Goal: Book appointment/travel/reservation

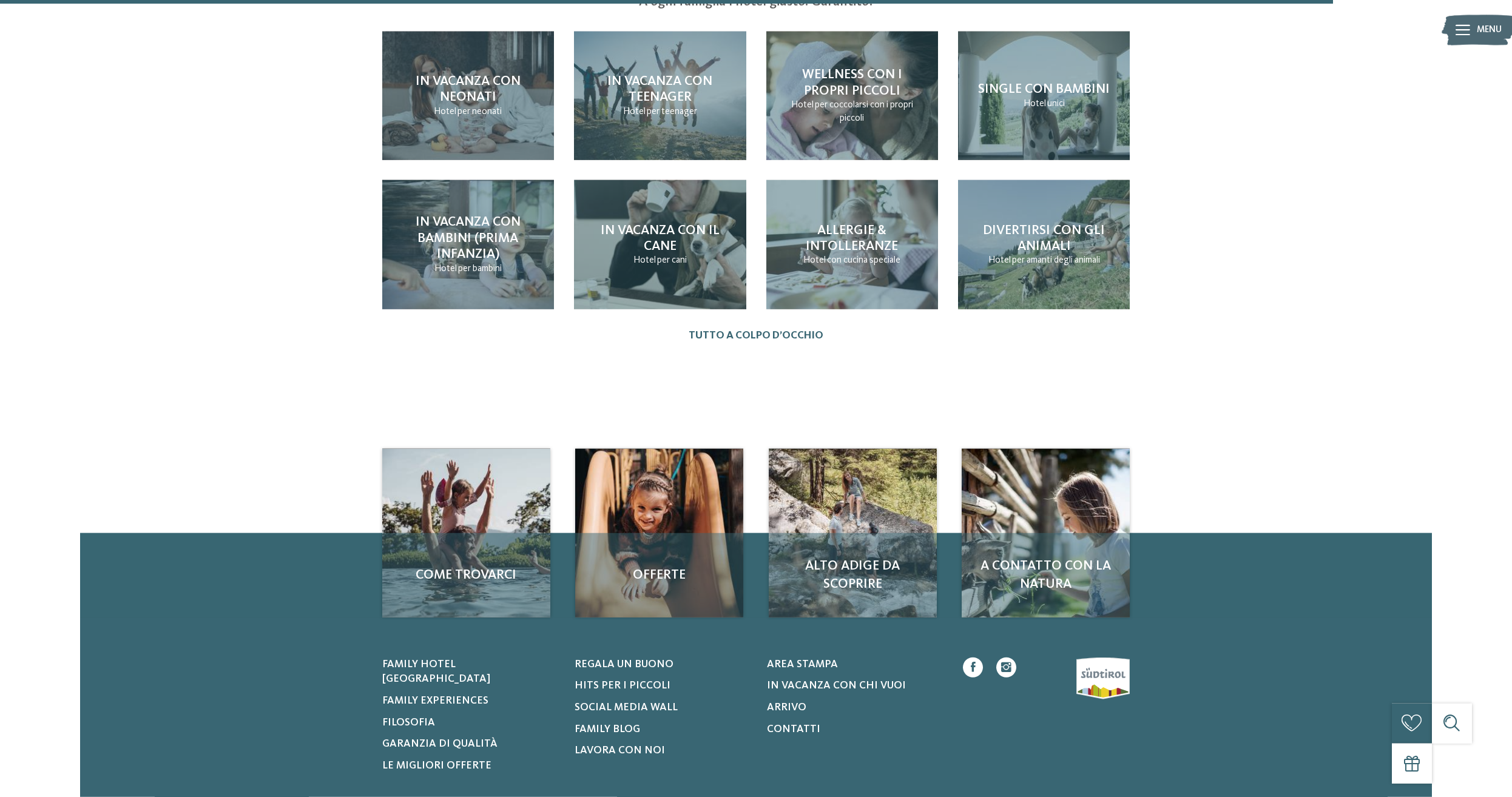
scroll to position [1547, 0]
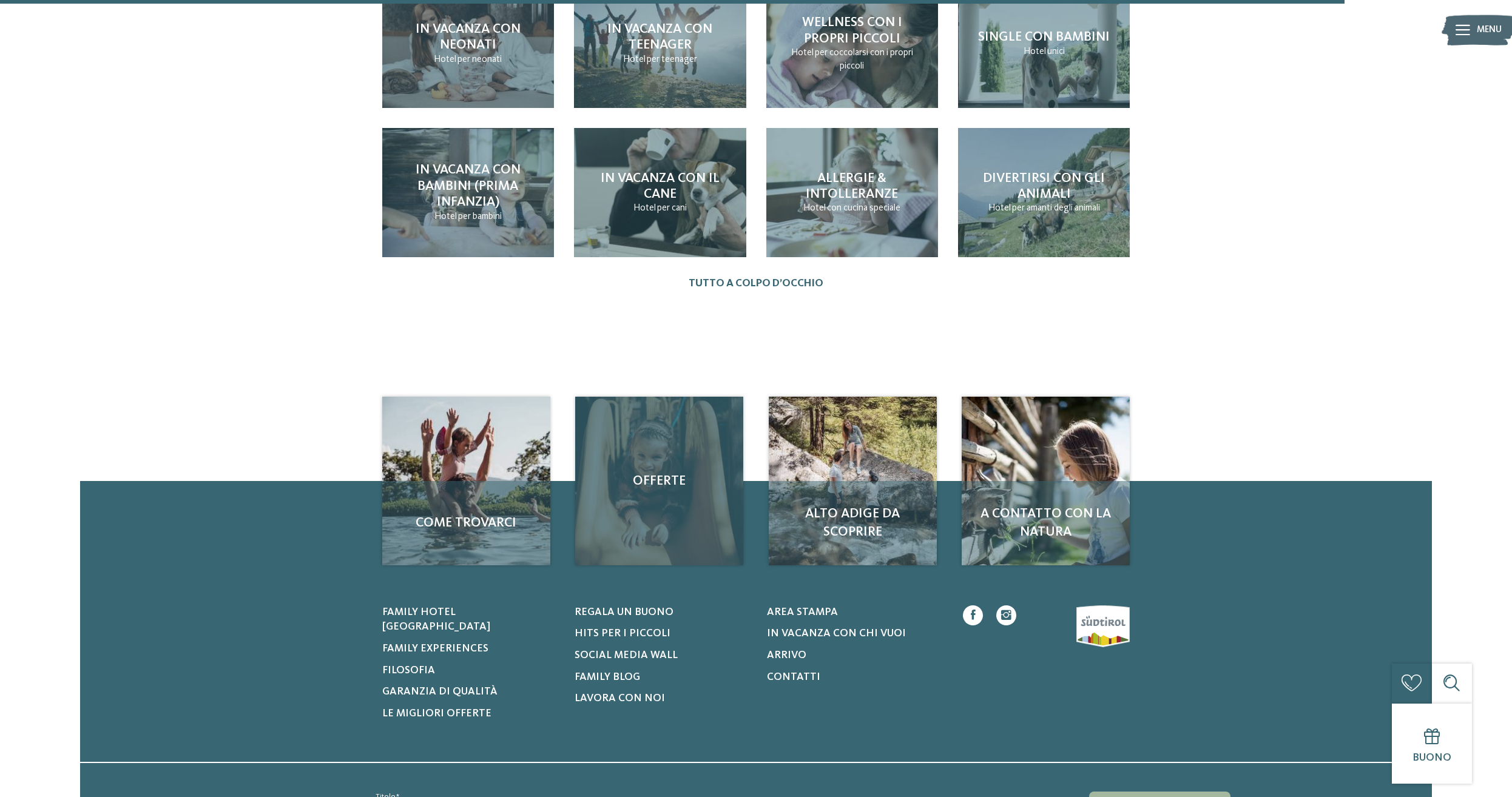
click at [654, 511] on div "Offerte" at bounding box center [660, 481] width 168 height 168
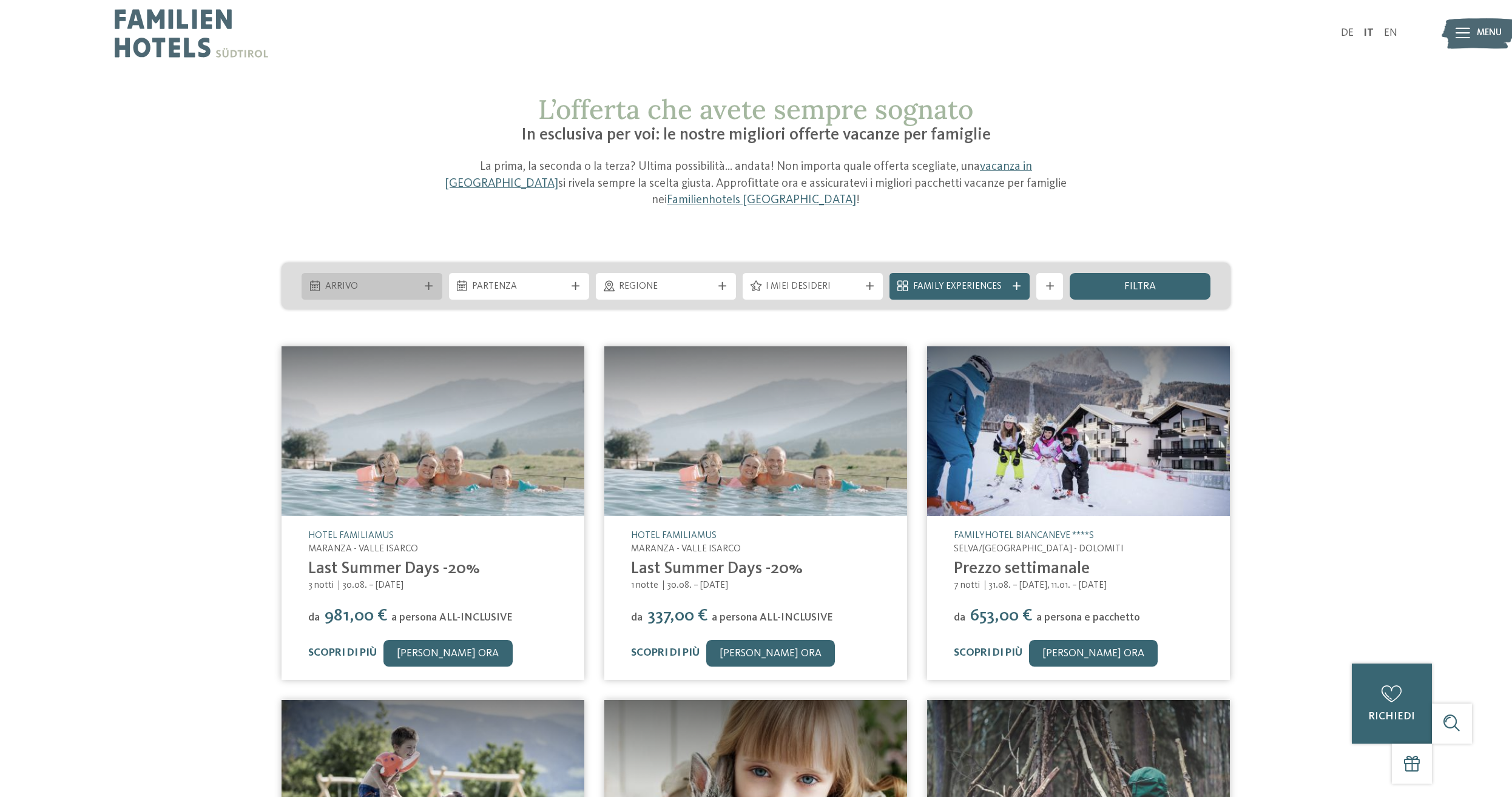
click at [415, 287] on span "Arrivo" at bounding box center [372, 287] width 93 height 13
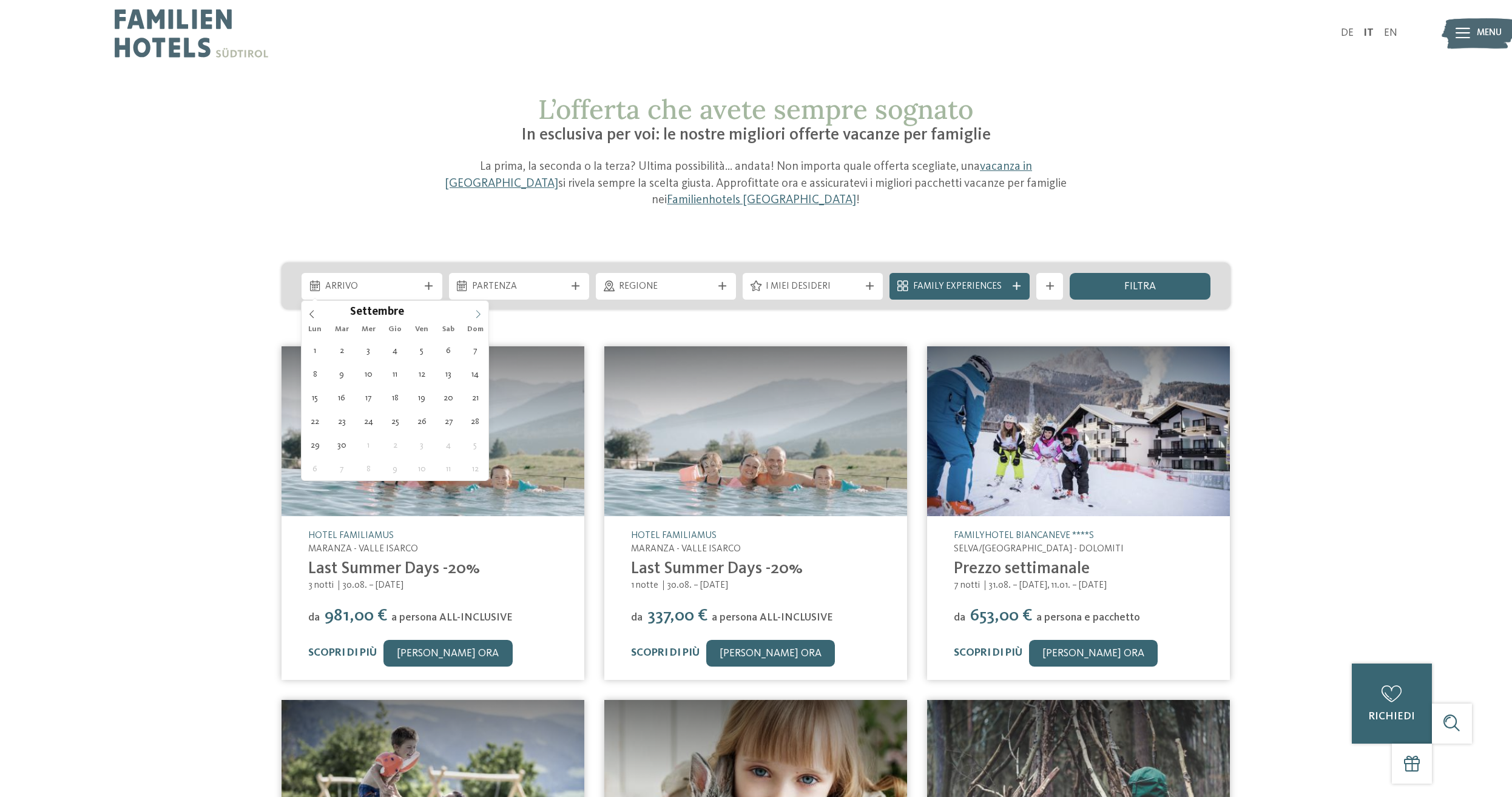
click at [482, 318] on icon at bounding box center [477, 314] width 8 height 8
type div "[DATE]"
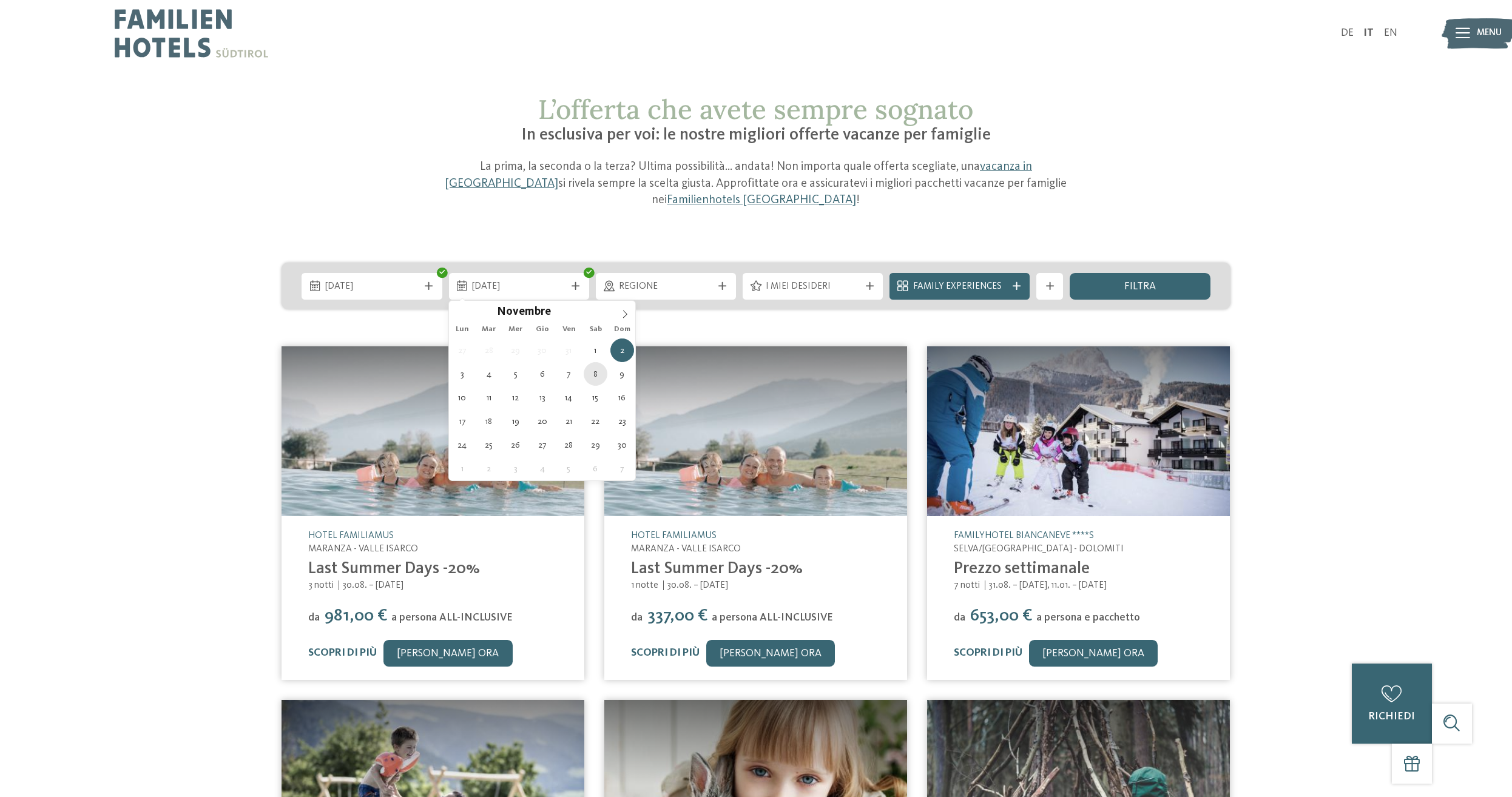
type div "[DATE]"
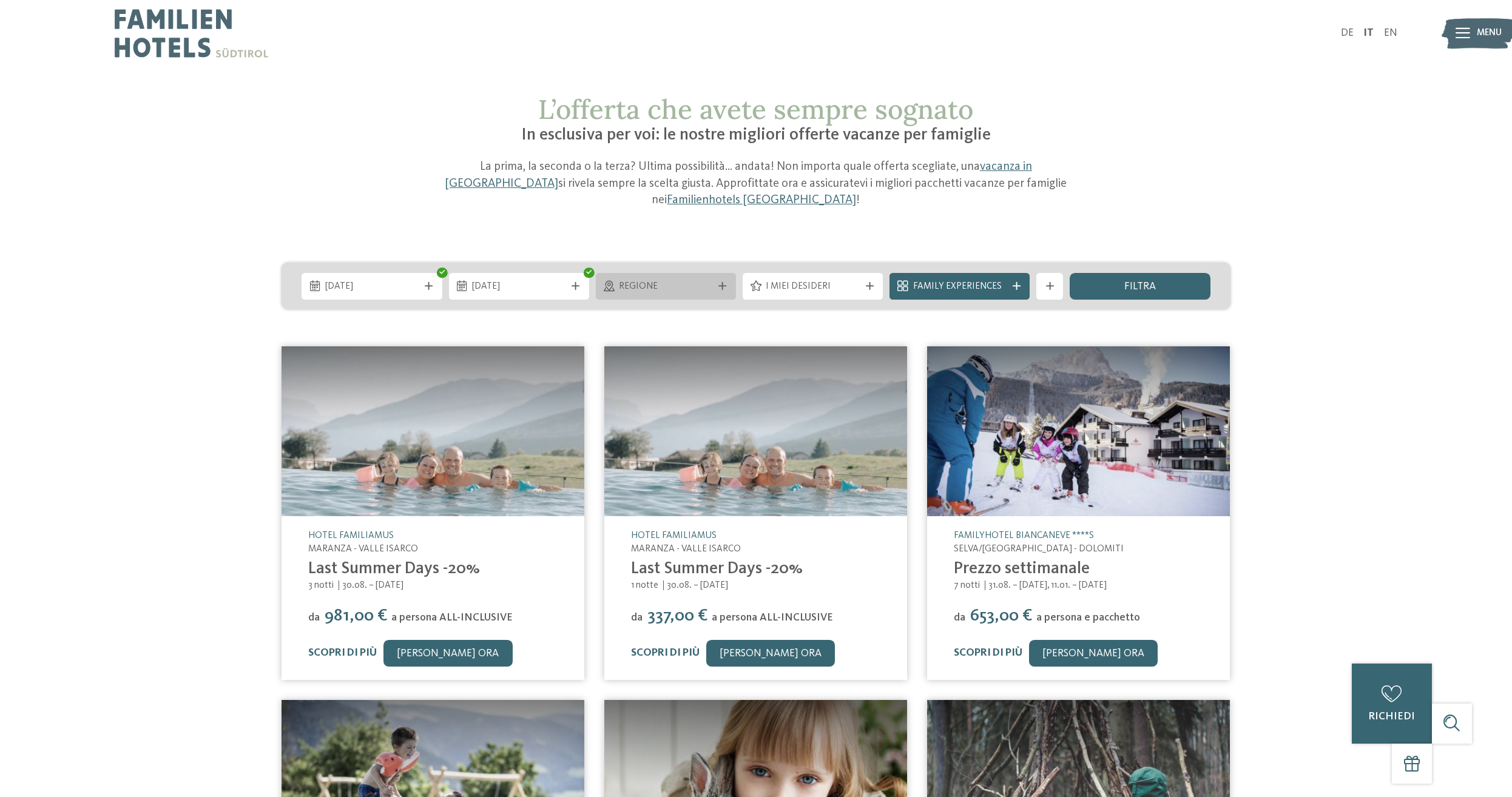
click at [694, 291] on span "Regione" at bounding box center [666, 287] width 93 height 13
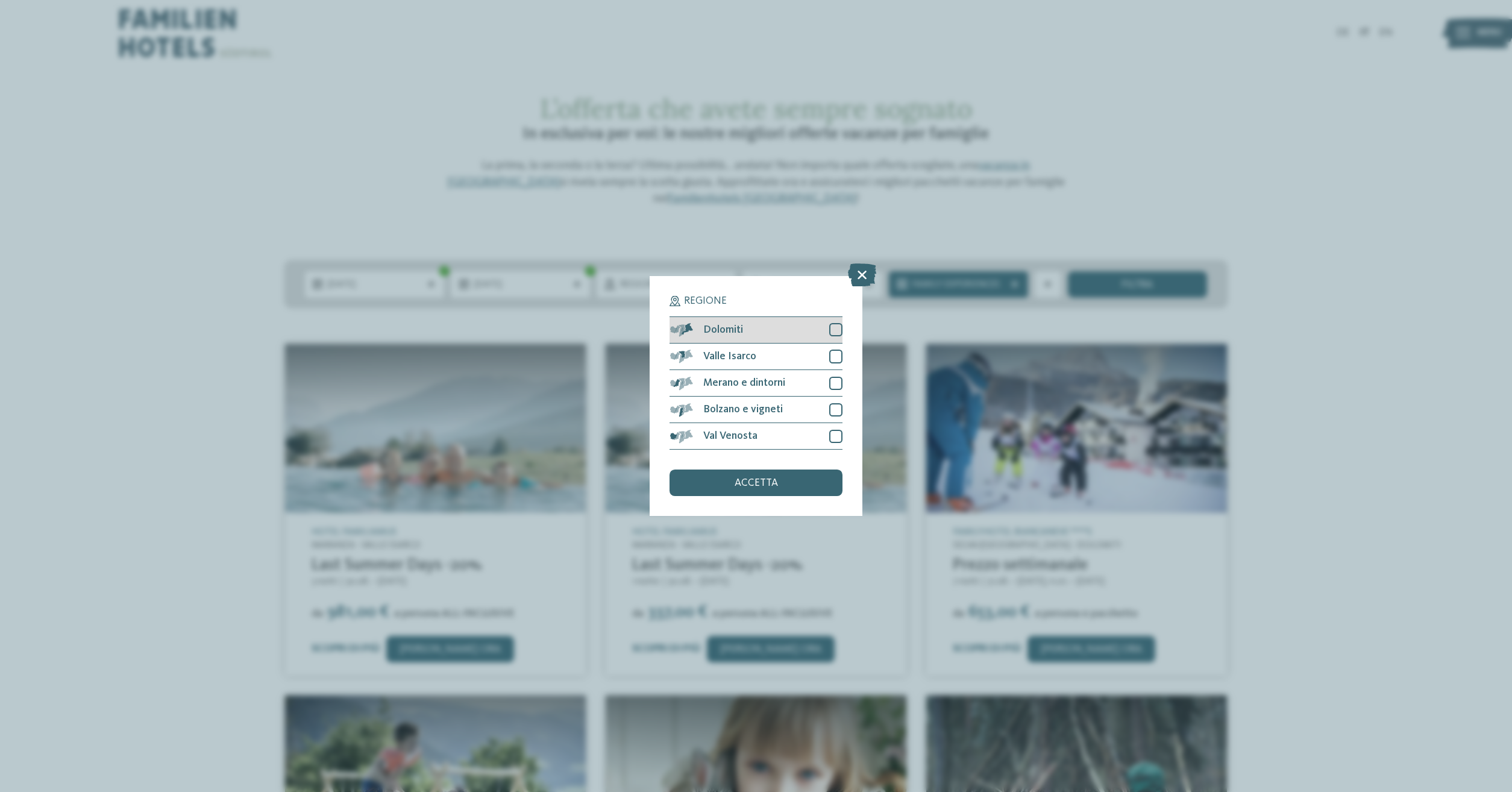
click at [836, 332] on div at bounding box center [836, 330] width 13 height 13
click at [776, 479] on span "accetta" at bounding box center [756, 483] width 43 height 11
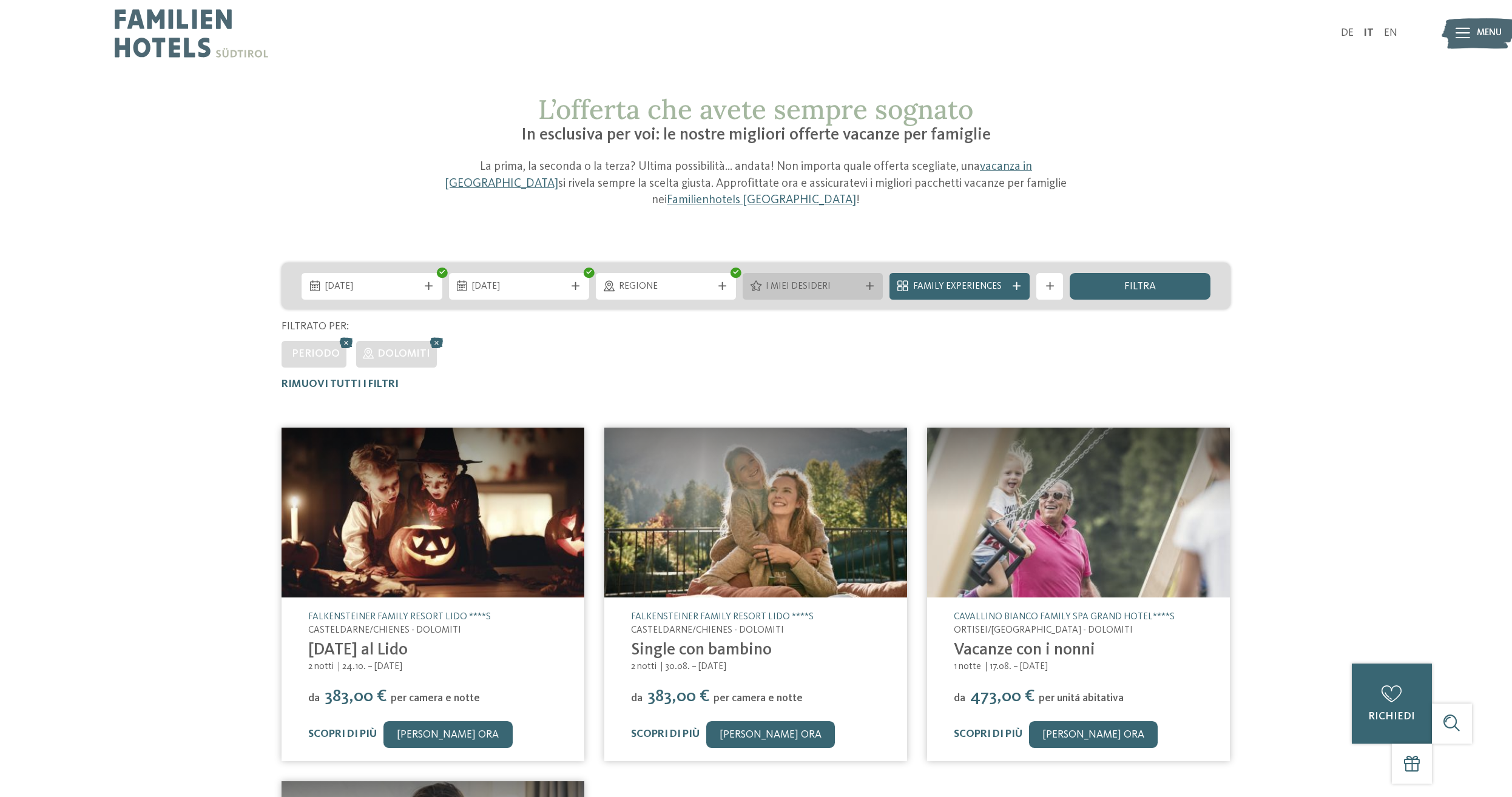
click at [834, 281] on span "I miei desideri" at bounding box center [813, 287] width 93 height 13
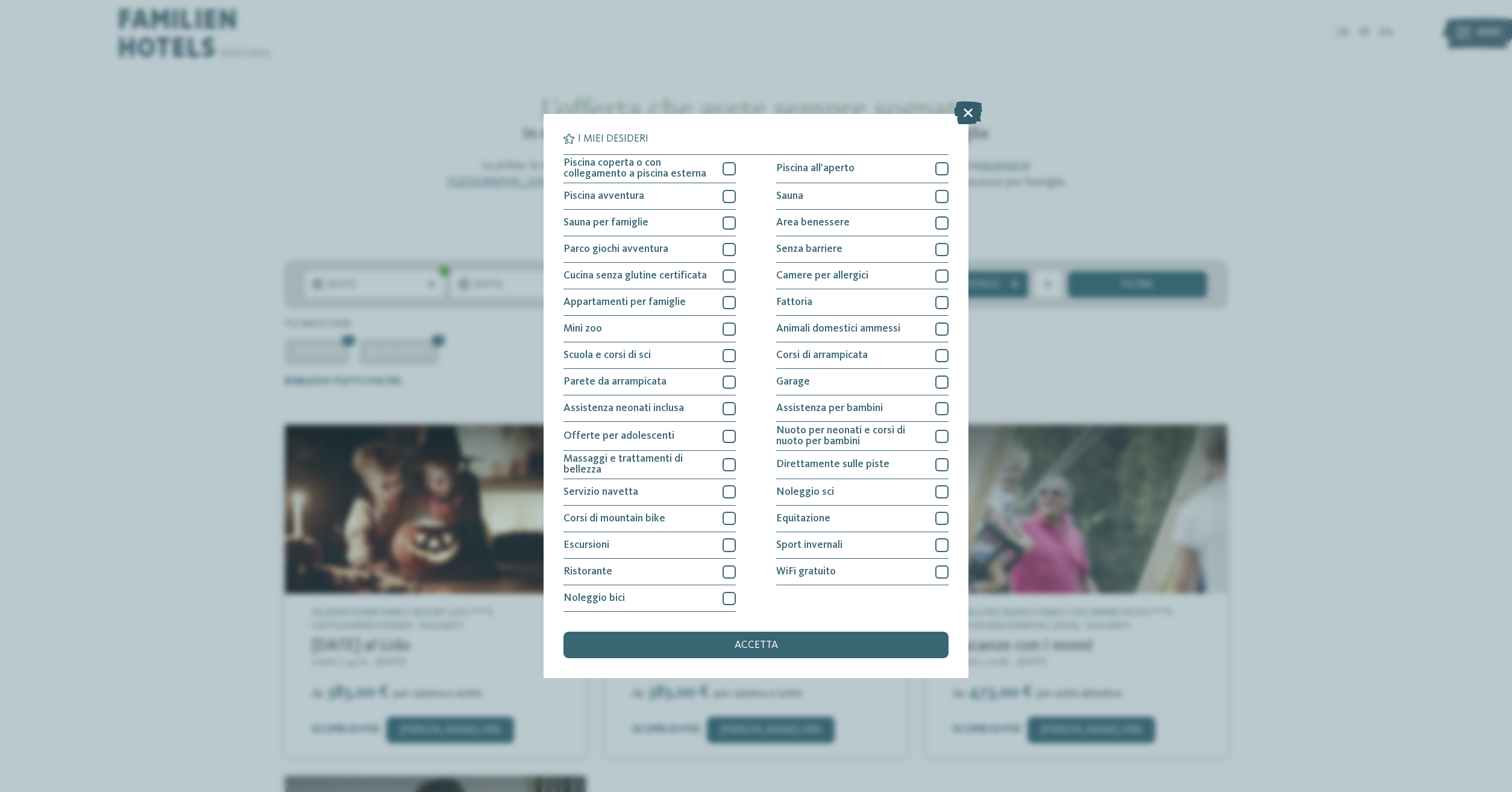
click at [965, 109] on icon at bounding box center [968, 112] width 29 height 23
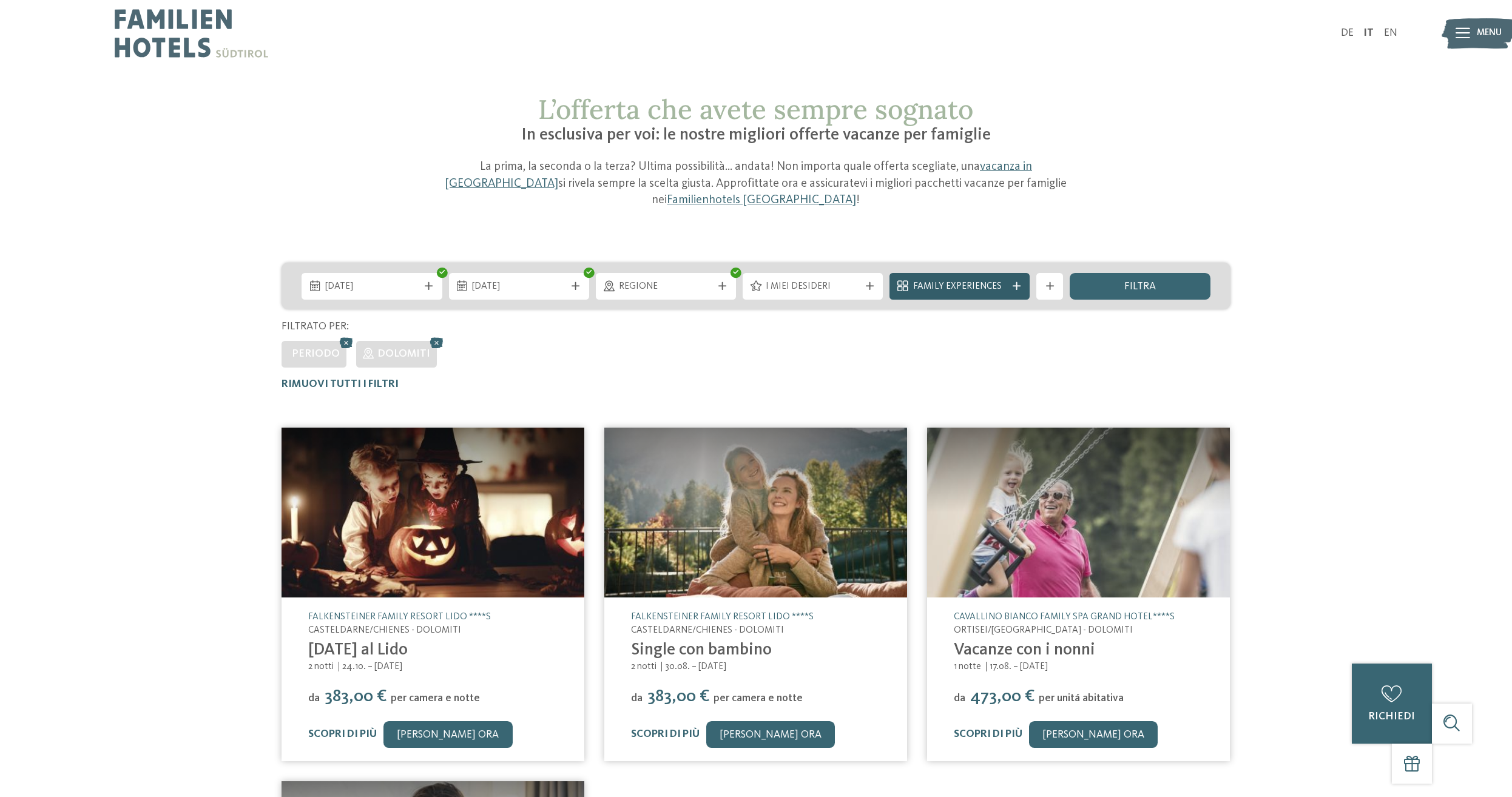
click at [995, 280] on div "Family Experiences" at bounding box center [959, 287] width 100 height 15
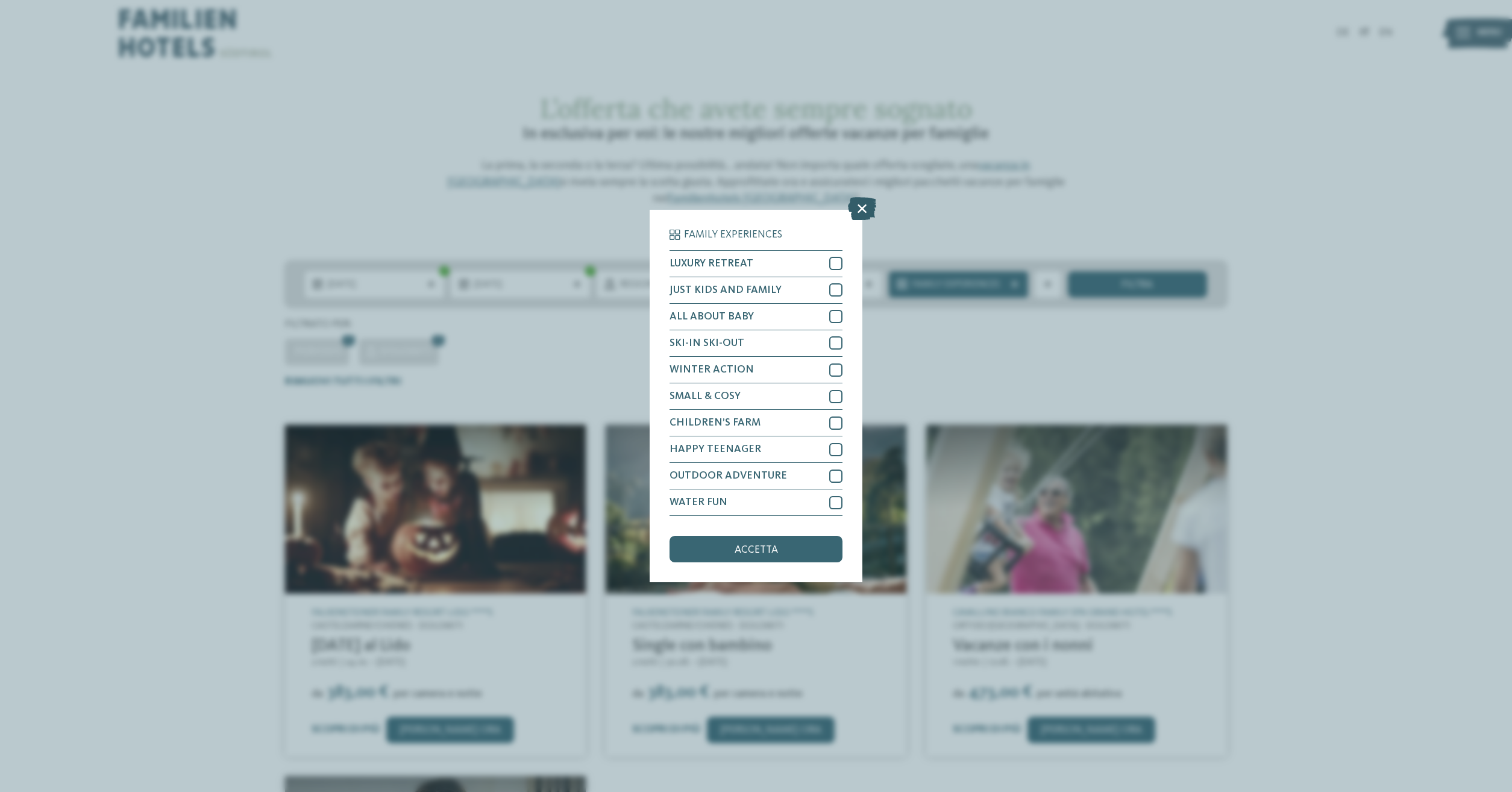
click at [866, 208] on icon at bounding box center [862, 208] width 29 height 23
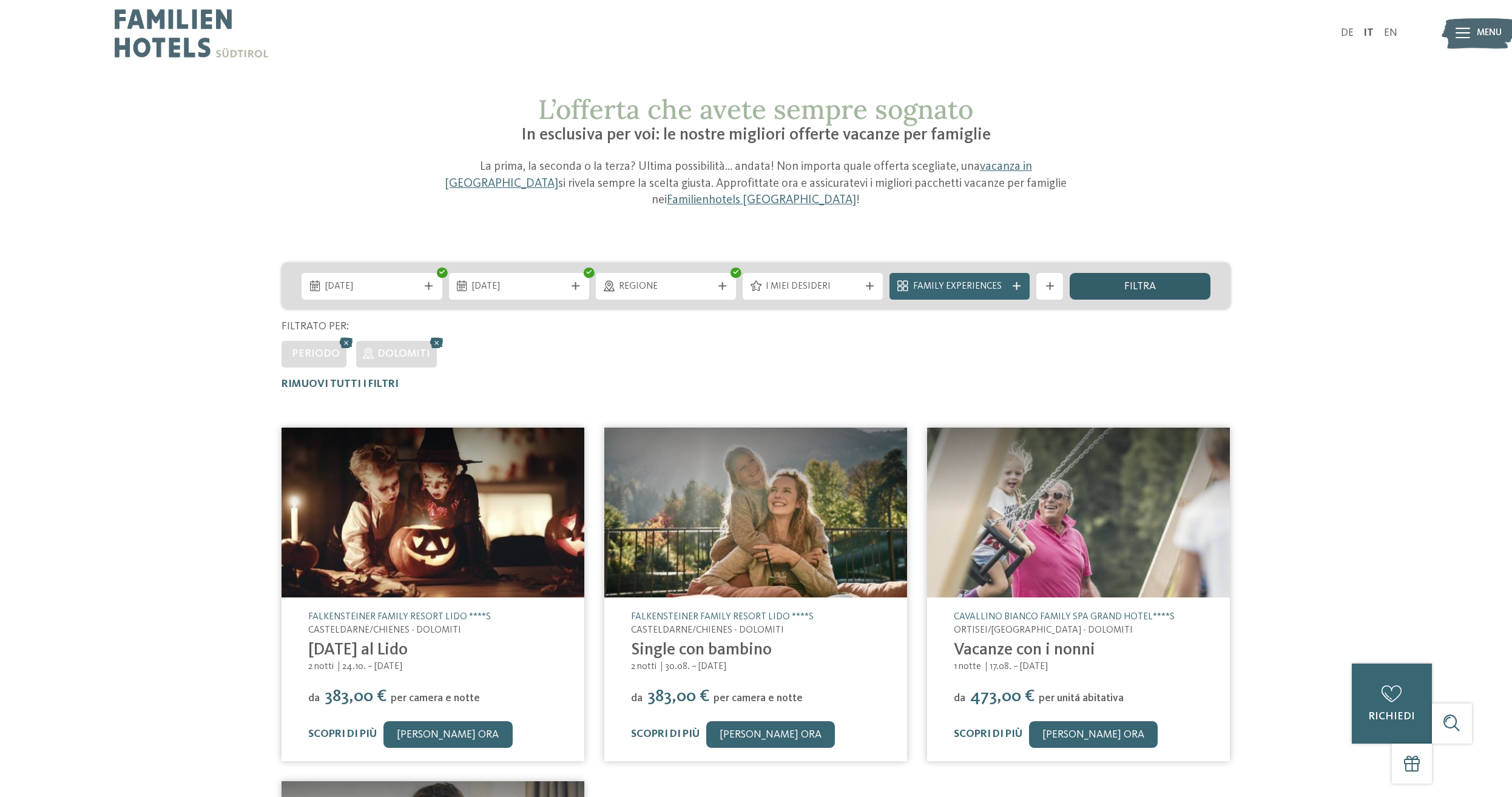
click at [1121, 290] on div "filtra" at bounding box center [1140, 287] width 140 height 27
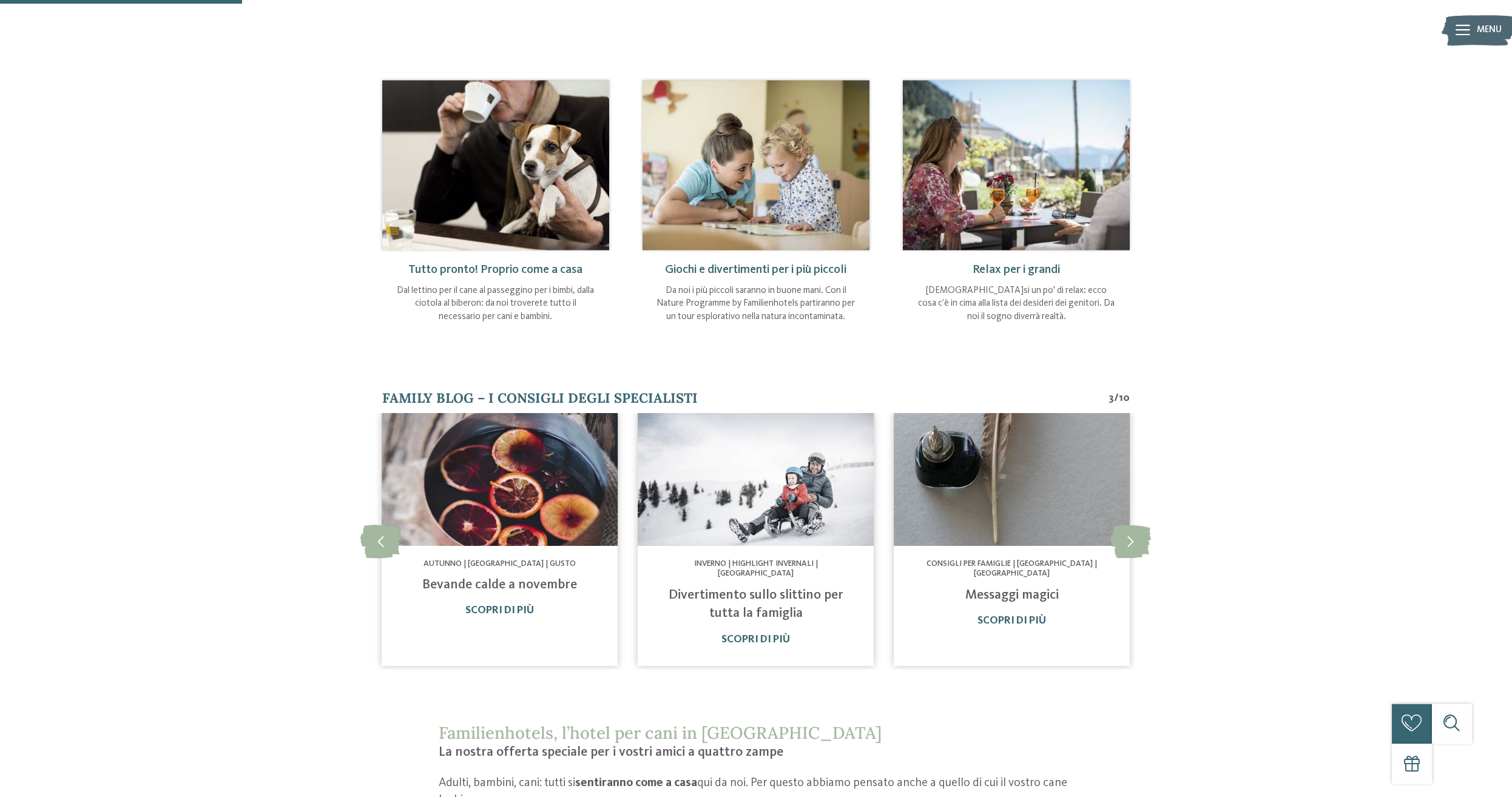
scroll to position [557, 0]
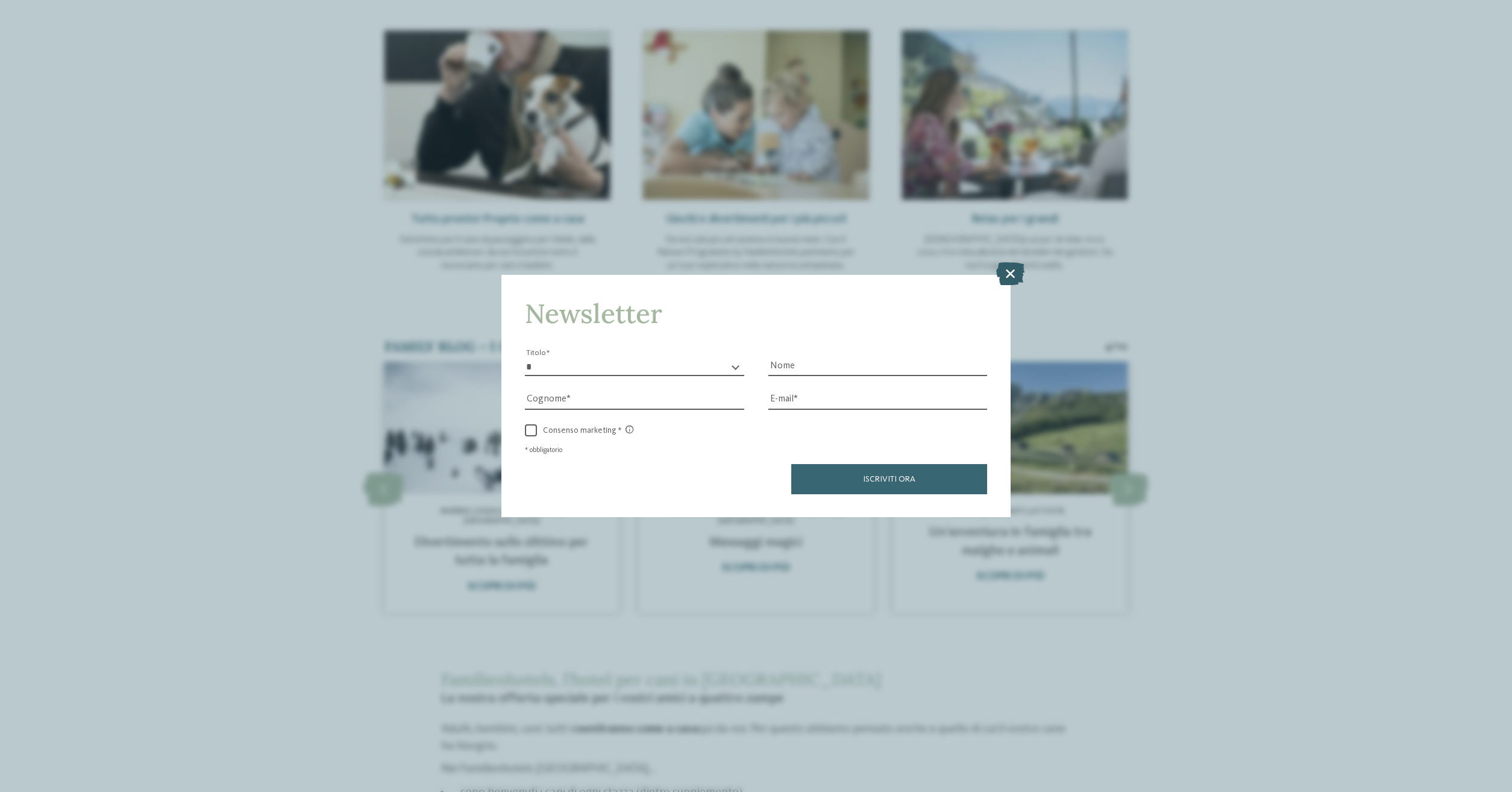
click at [1013, 280] on icon at bounding box center [1010, 273] width 29 height 23
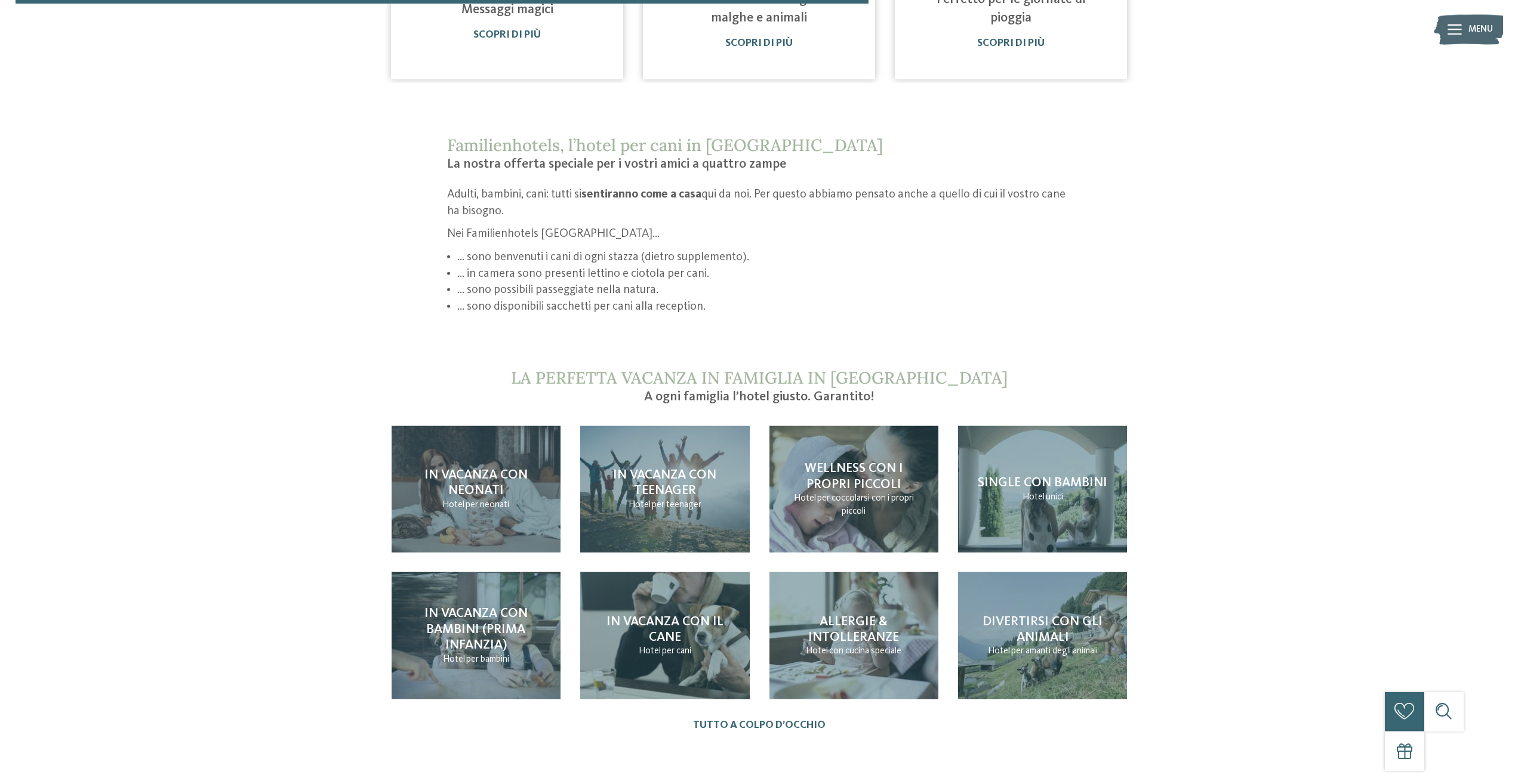
scroll to position [1157, 0]
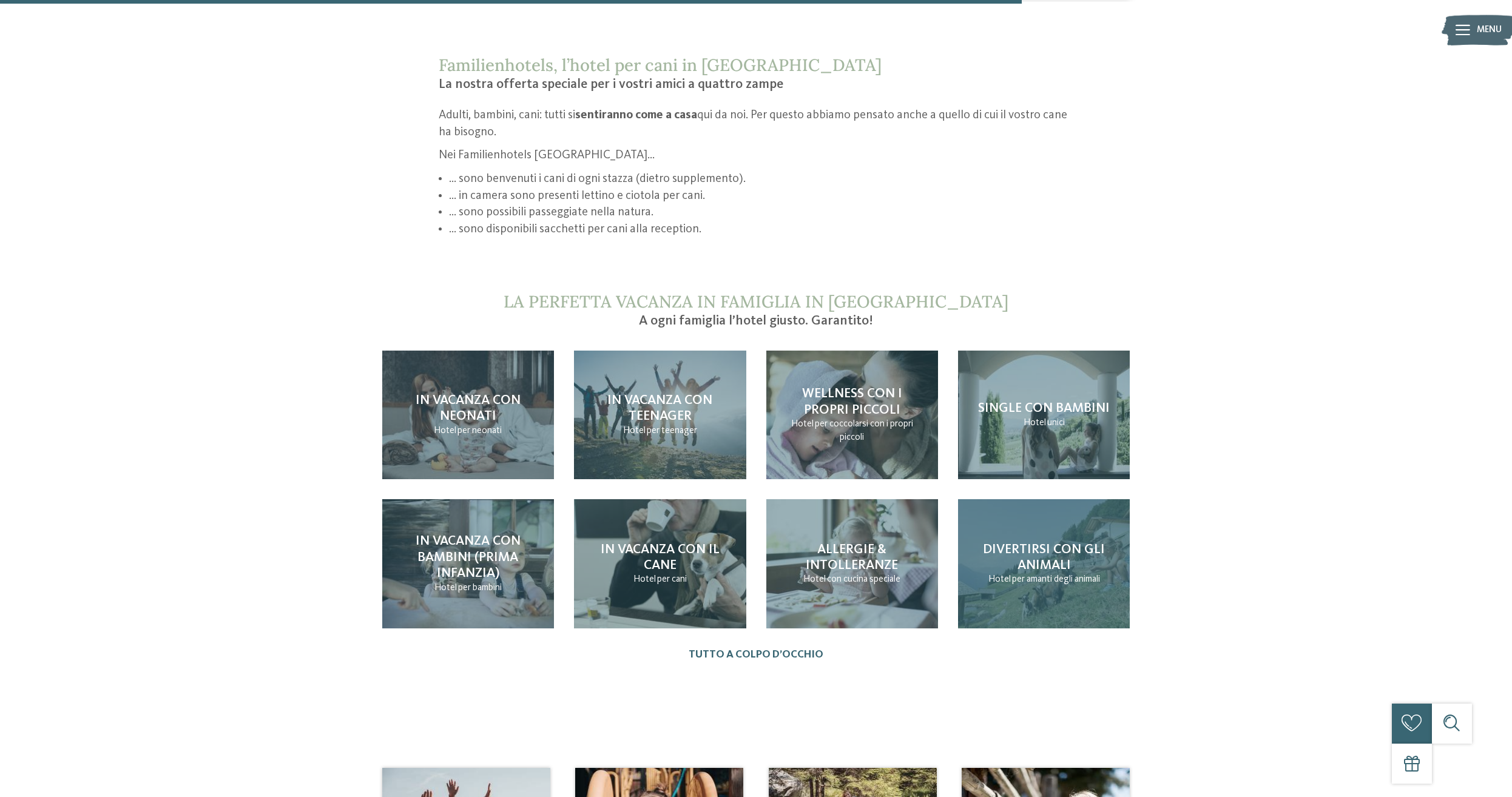
click at [1056, 572] on span "Divertirsi con gli animali" at bounding box center [1044, 557] width 122 height 29
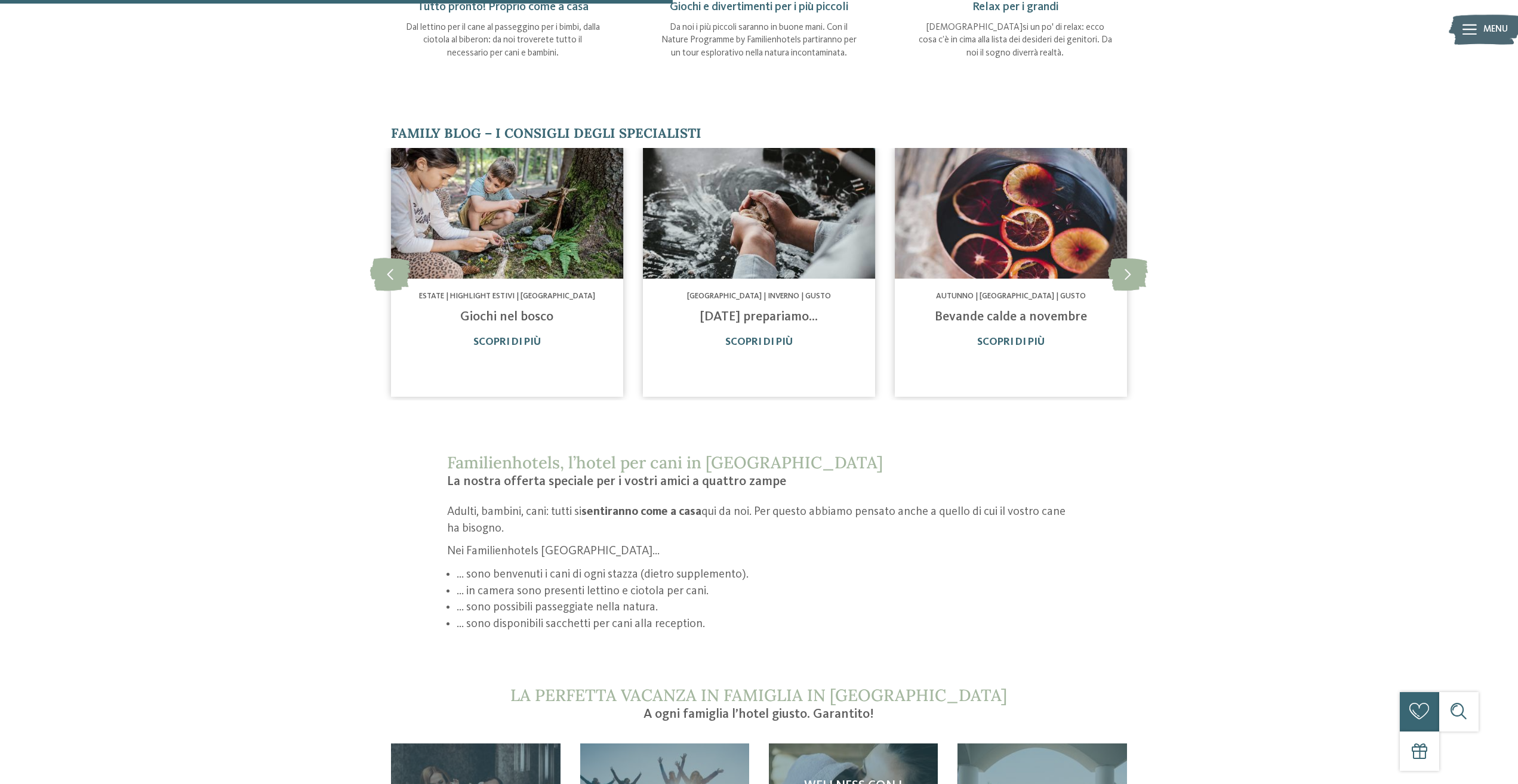
scroll to position [758, 0]
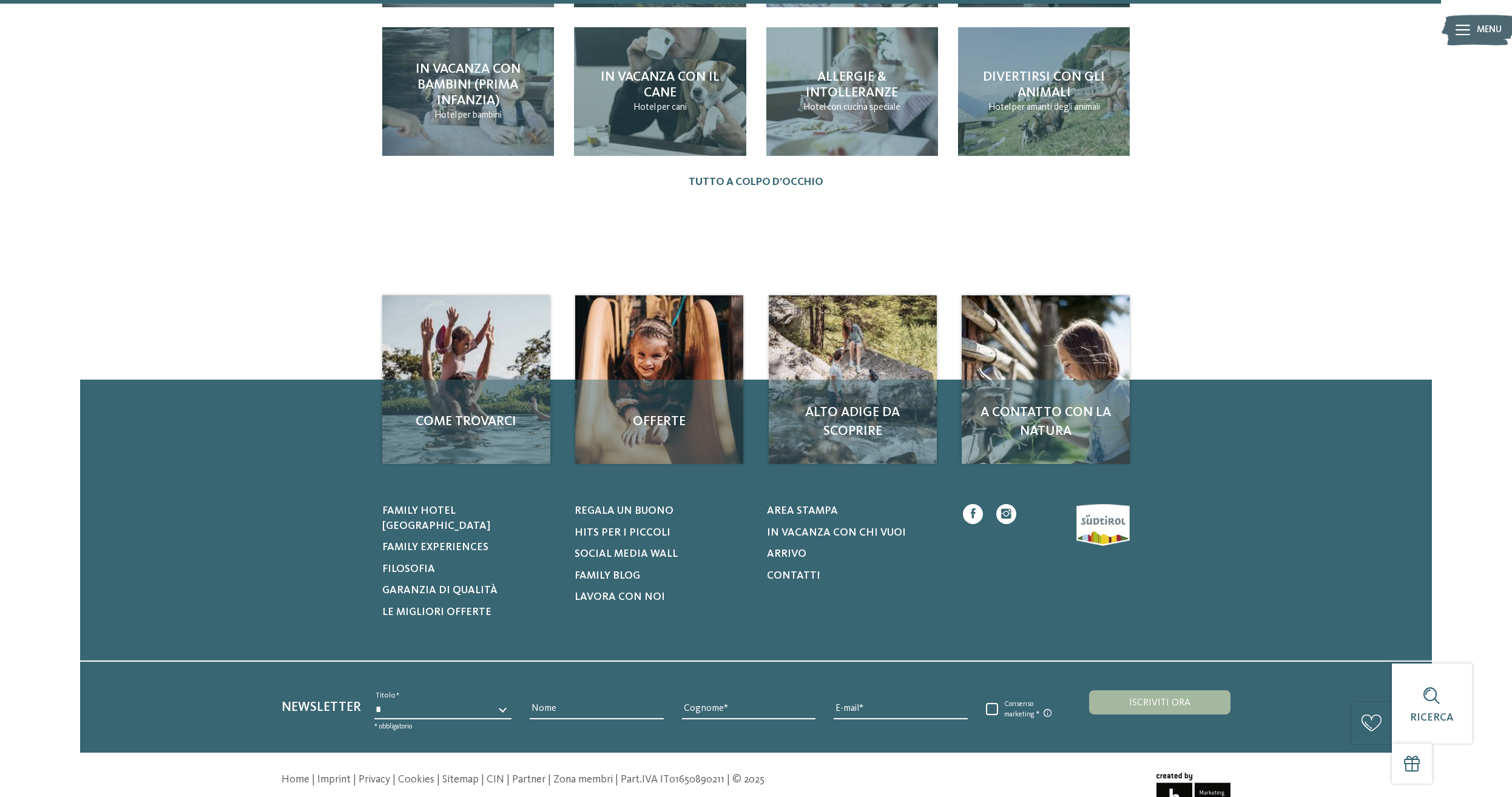
scroll to position [1671, 0]
